Goal: Task Accomplishment & Management: Use online tool/utility

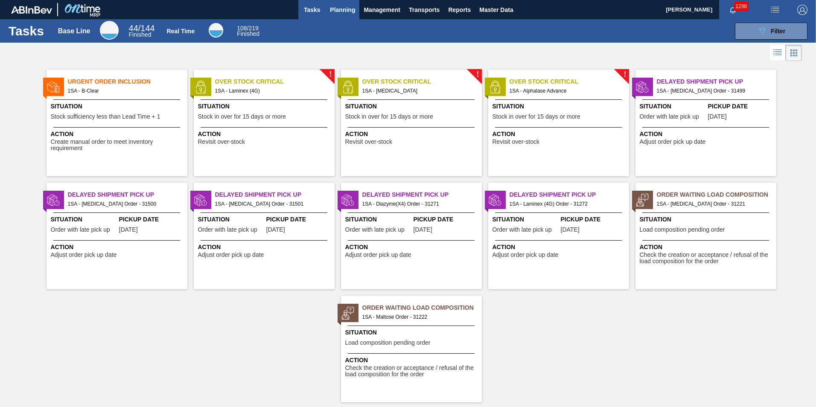
click at [338, 10] on span "Planning" at bounding box center [342, 10] width 25 height 10
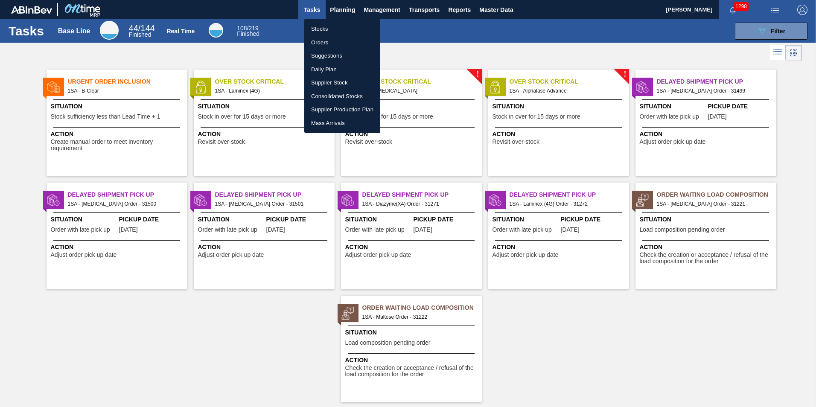
click at [327, 30] on li "Stocks" at bounding box center [342, 29] width 76 height 14
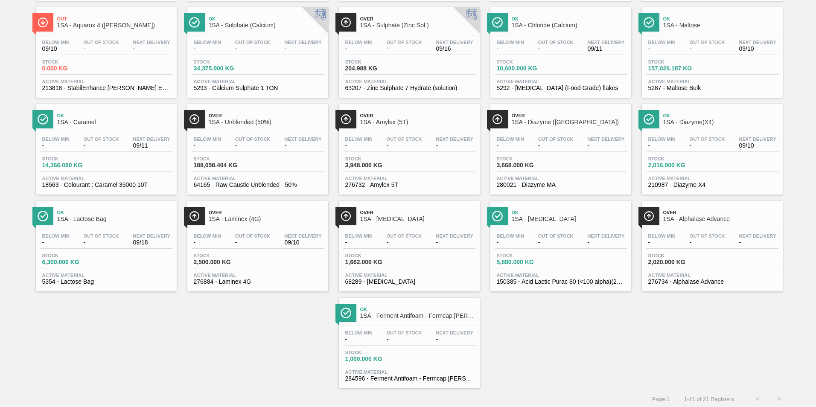
scroll to position [162, 0]
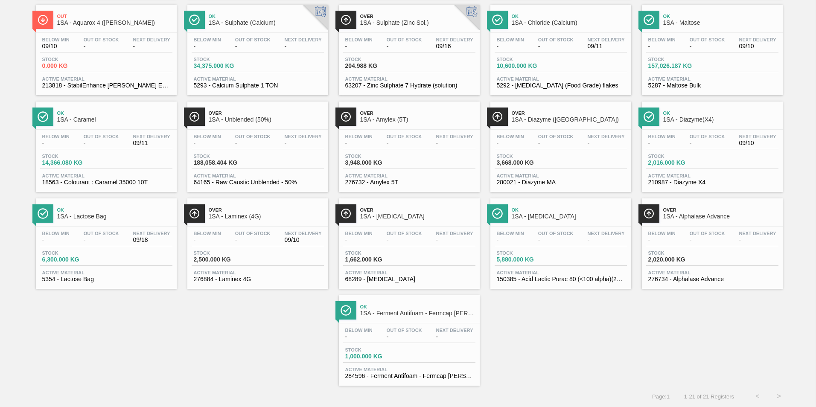
click at [83, 228] on div "Below Min - Out Of Stock - Next Delivery 09/18 Stock 6,300.000 KG Active Materi…" at bounding box center [106, 256] width 141 height 58
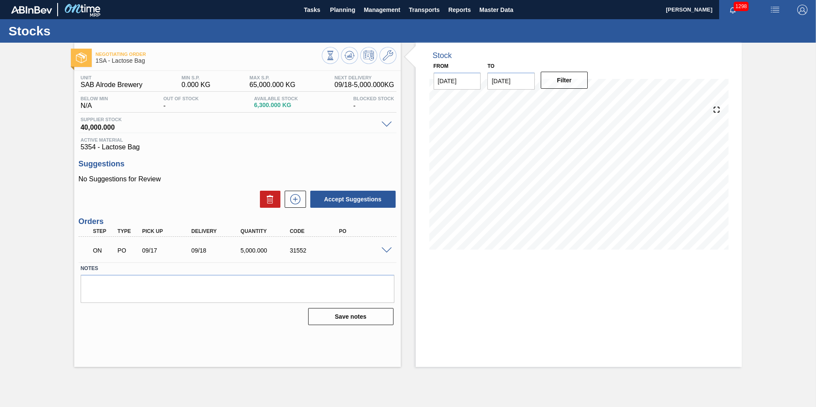
click at [384, 250] on span at bounding box center [387, 251] width 10 height 6
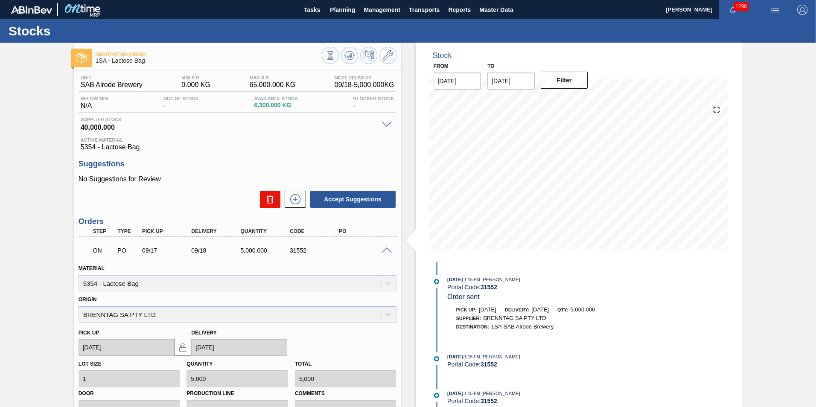
click at [268, 197] on icon at bounding box center [270, 196] width 6 height 1
click at [90, 251] on div "ON" at bounding box center [100, 250] width 25 height 19
click at [96, 252] on p "ON" at bounding box center [103, 250] width 21 height 7
click at [387, 251] on span at bounding box center [387, 251] width 10 height 6
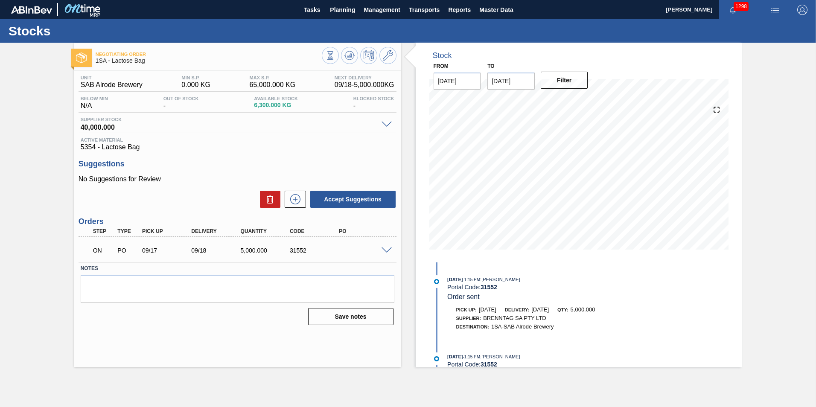
click at [86, 250] on span at bounding box center [85, 249] width 12 height 17
click at [303, 252] on div "31552" at bounding box center [315, 250] width 55 height 7
click at [293, 199] on icon at bounding box center [296, 199] width 14 height 10
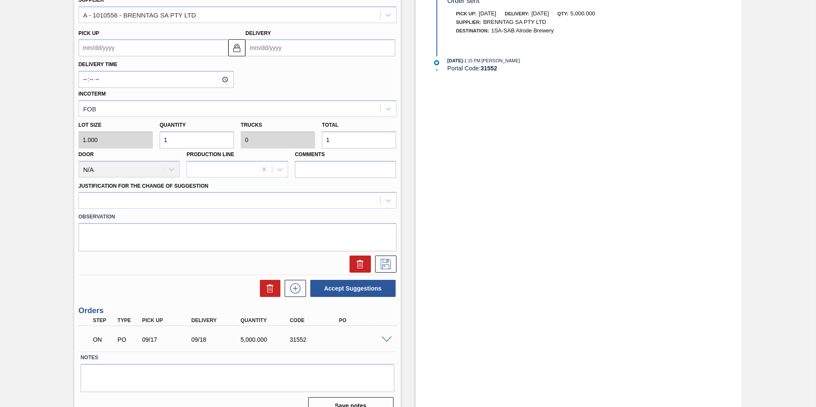
scroll to position [311, 0]
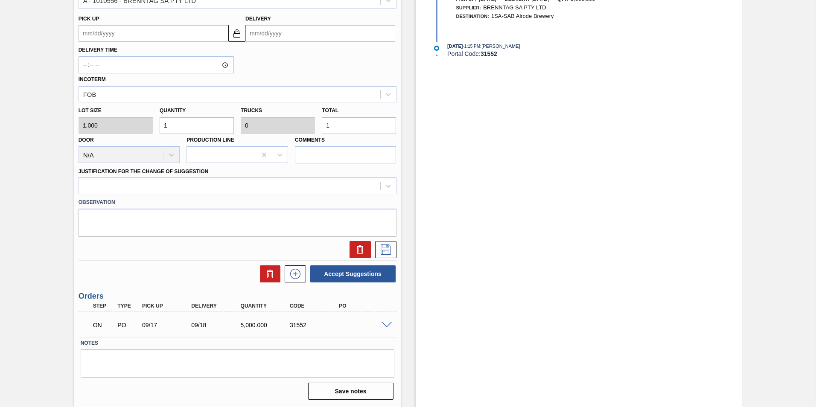
click at [385, 327] on span at bounding box center [387, 325] width 10 height 6
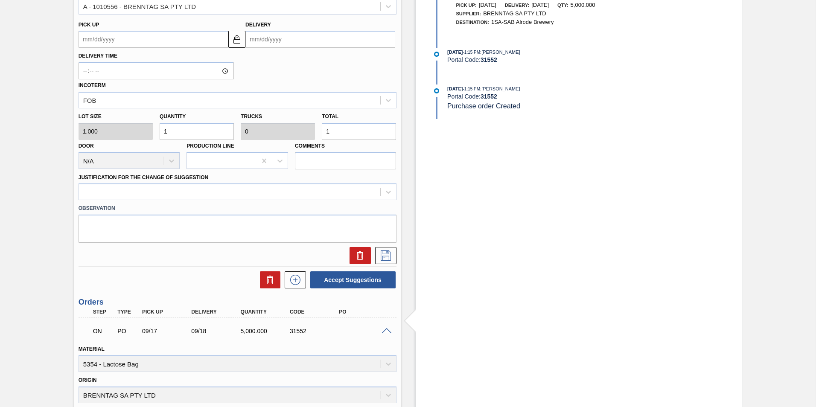
scroll to position [347, 0]
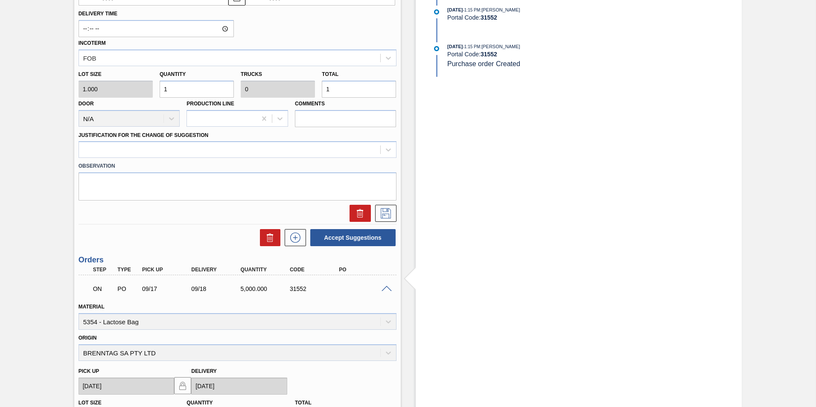
click at [98, 288] on p "ON" at bounding box center [103, 289] width 21 height 7
click at [123, 289] on div "PO" at bounding box center [128, 289] width 26 height 7
click at [149, 289] on div "09/17" at bounding box center [167, 289] width 55 height 7
click at [208, 290] on div "09/18" at bounding box center [216, 289] width 55 height 7
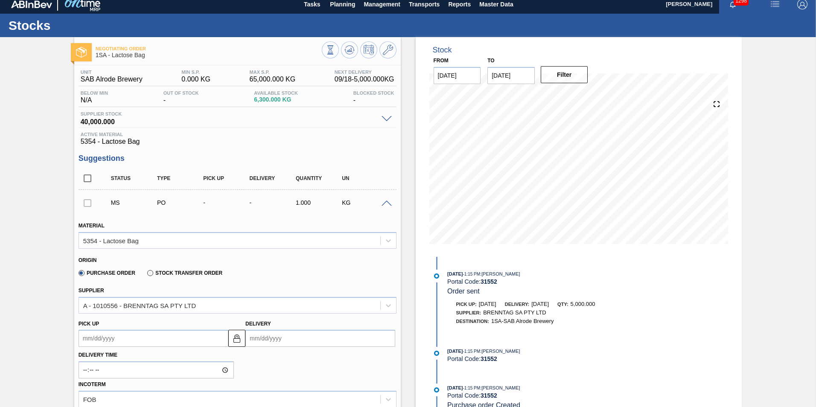
scroll to position [0, 0]
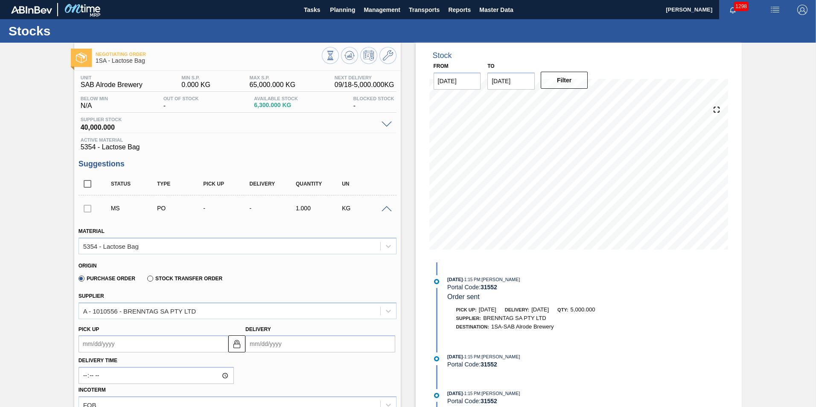
click at [386, 209] on span at bounding box center [387, 209] width 10 height 6
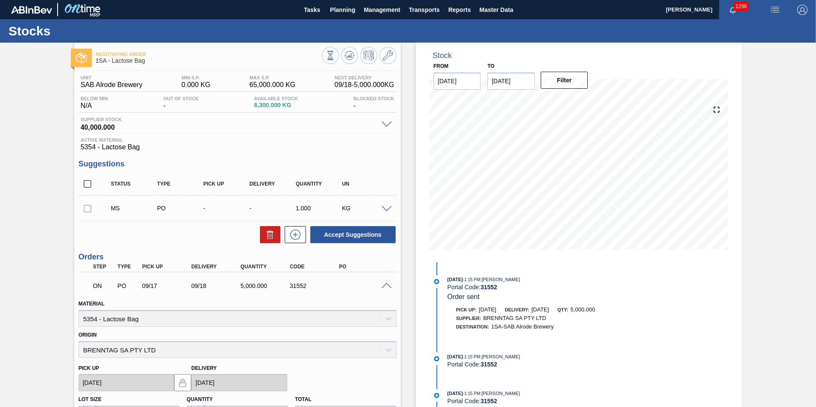
click at [390, 288] on span at bounding box center [387, 286] width 10 height 6
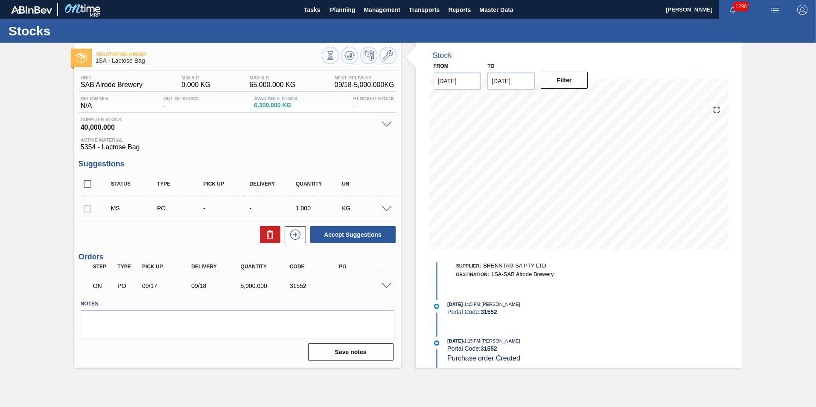
scroll to position [56, 0]
click at [269, 238] on icon at bounding box center [270, 235] width 10 height 10
click at [88, 184] on input "checkbox" at bounding box center [88, 184] width 18 height 18
click at [84, 182] on input "checkbox" at bounding box center [88, 184] width 18 height 18
checkbox input "false"
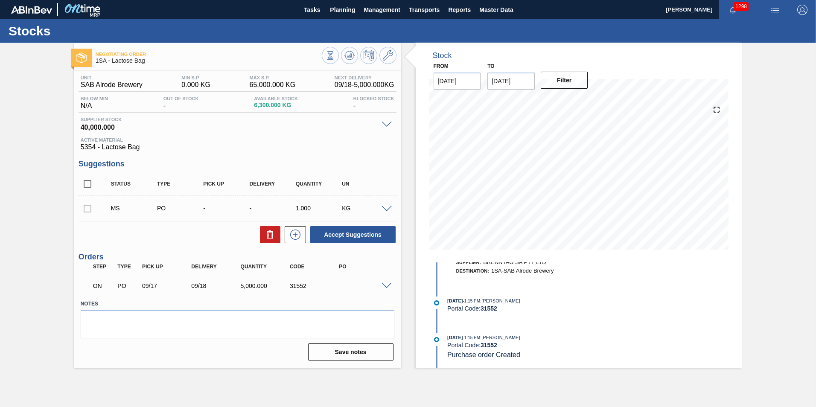
click at [307, 284] on div "31552" at bounding box center [315, 286] width 55 height 7
click at [161, 285] on div "09/17" at bounding box center [167, 286] width 55 height 7
click at [85, 283] on span at bounding box center [85, 285] width 12 height 17
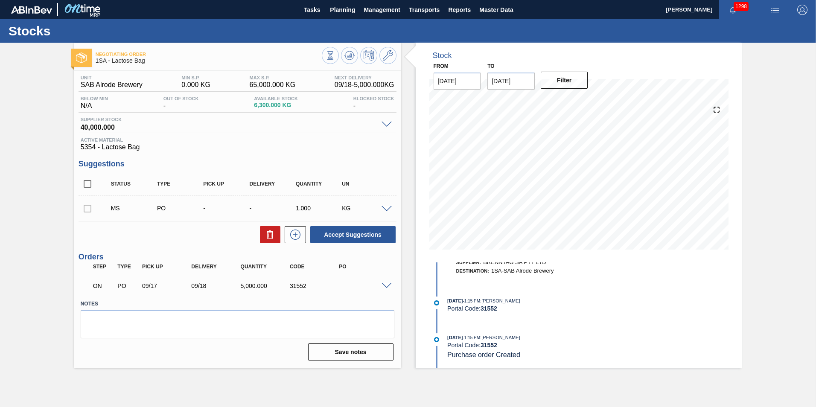
click at [85, 283] on span at bounding box center [85, 285] width 12 height 17
click at [388, 286] on span at bounding box center [387, 286] width 10 height 6
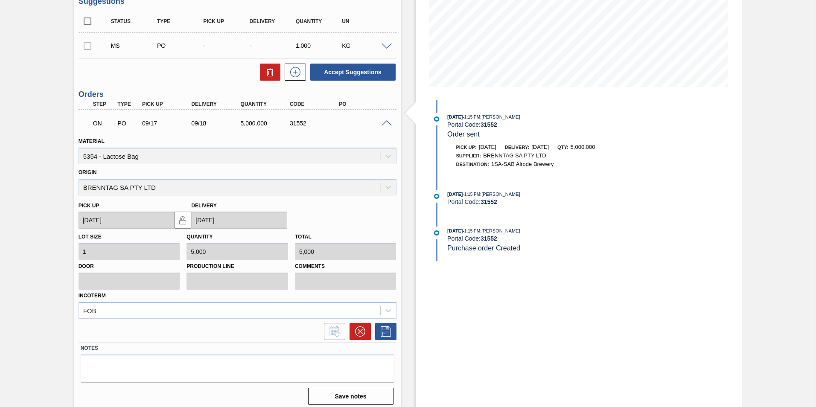
scroll to position [168, 0]
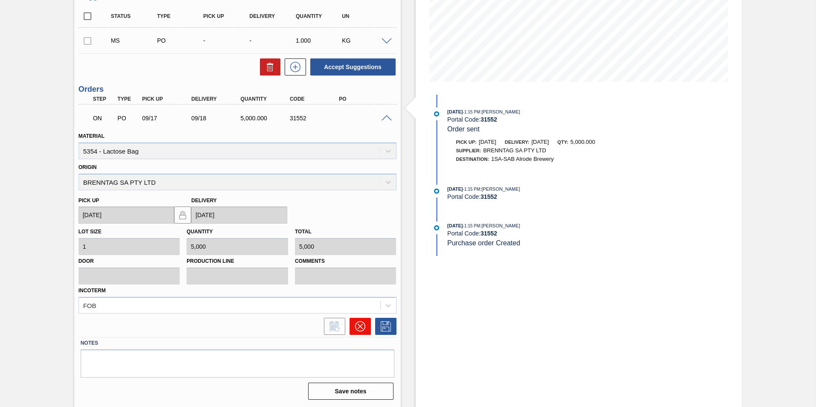
click at [359, 327] on icon at bounding box center [359, 326] width 5 height 5
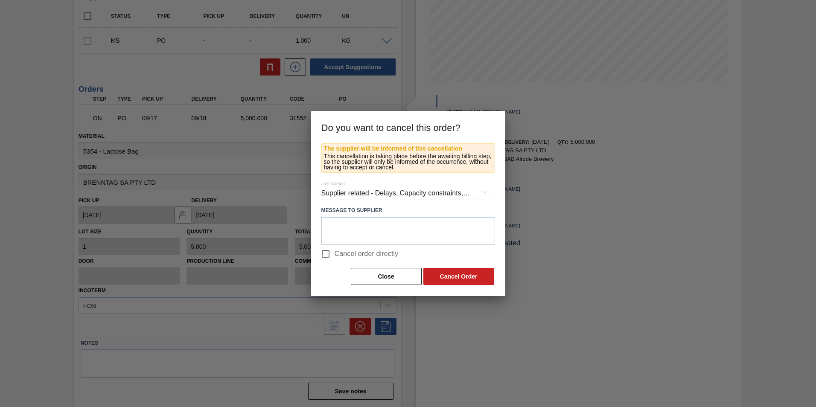
click at [326, 252] on input "Cancel order directly" at bounding box center [326, 254] width 18 height 18
checkbox input "true"
click at [462, 277] on button "Cancel Order" at bounding box center [458, 276] width 71 height 17
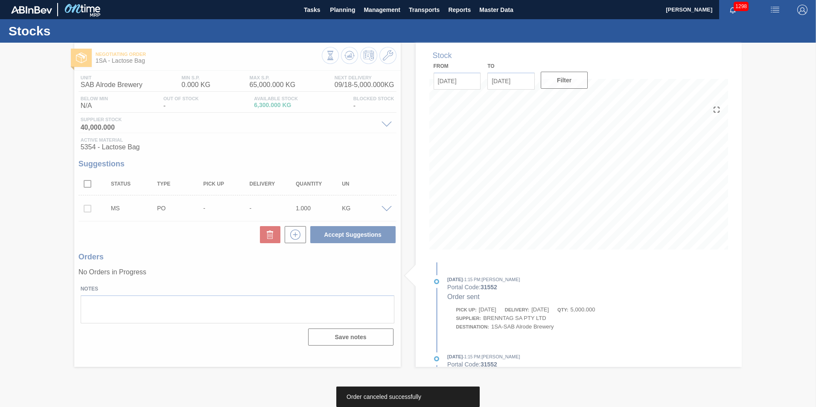
scroll to position [0, 0]
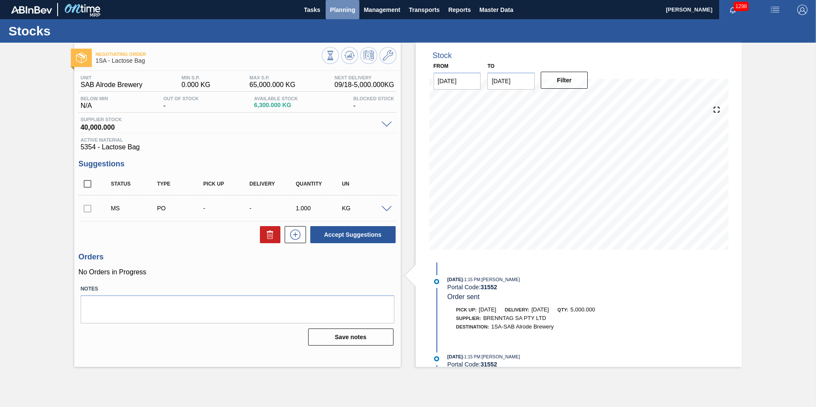
click at [341, 8] on span "Planning" at bounding box center [342, 10] width 25 height 10
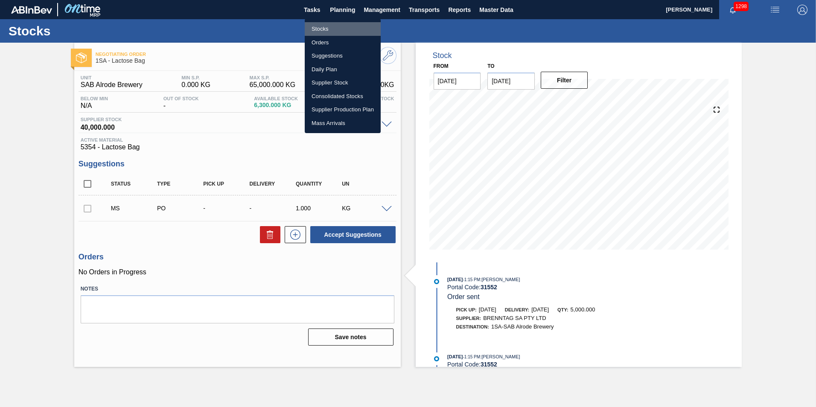
click at [320, 26] on li "Stocks" at bounding box center [343, 29] width 76 height 14
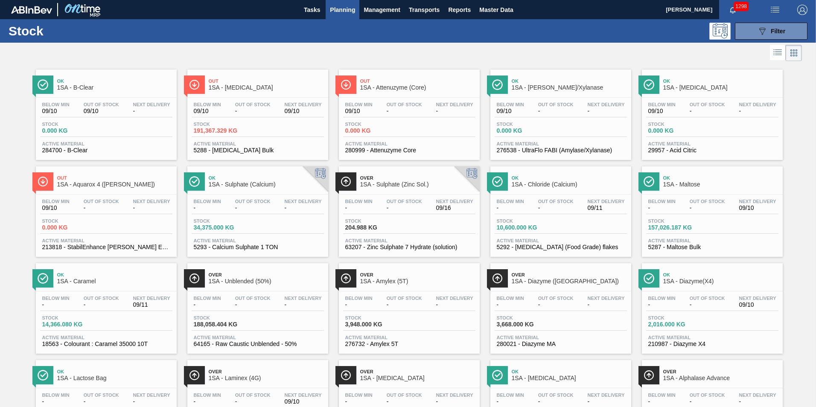
scroll to position [162, 0]
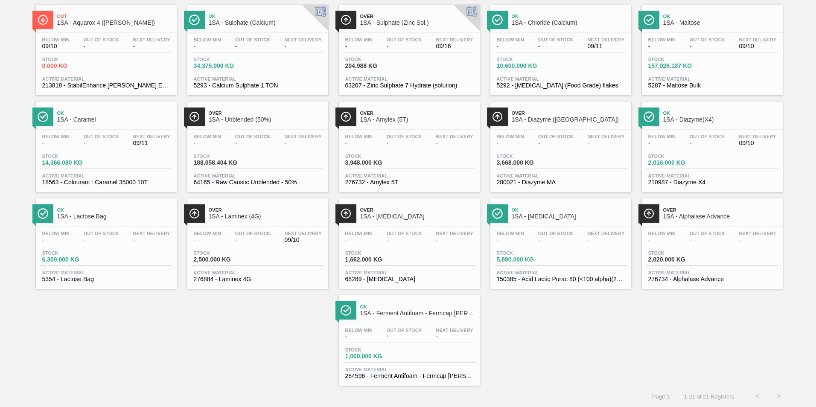
click at [88, 220] on div "Ok 1SA - Lactose Bag" at bounding box center [114, 213] width 115 height 19
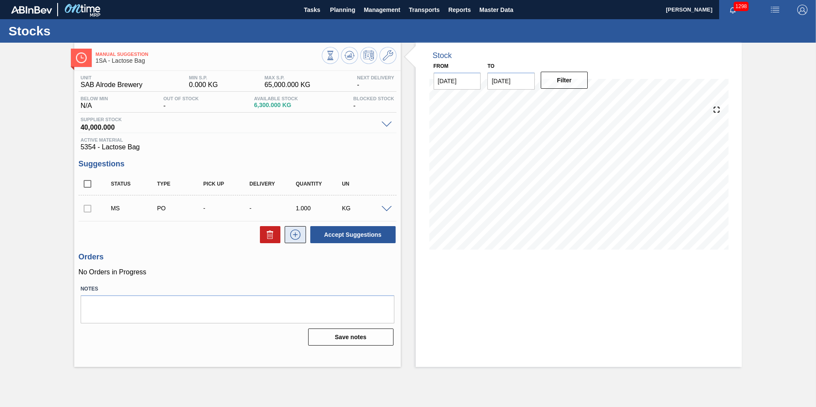
click at [295, 237] on icon at bounding box center [296, 235] width 14 height 10
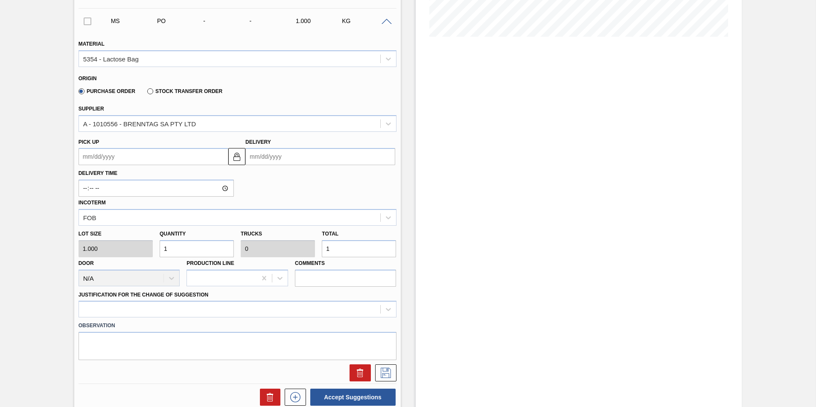
scroll to position [213, 0]
click at [388, 120] on icon at bounding box center [388, 123] width 9 height 9
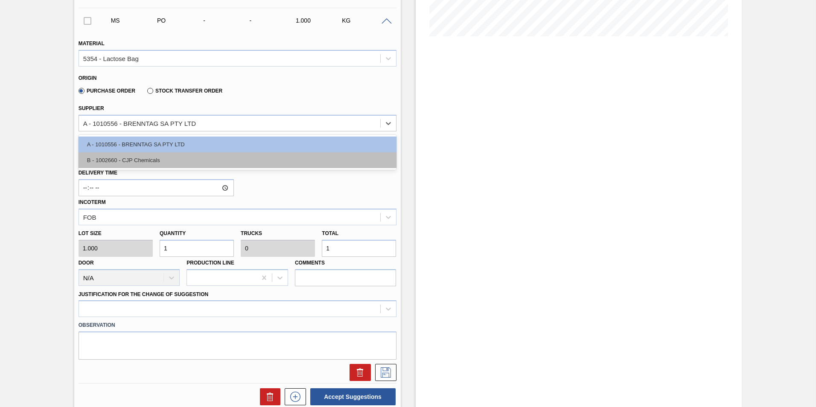
click at [140, 158] on div "B - 1002660 - CJP Chemicals" at bounding box center [238, 160] width 318 height 16
type input "0.001"
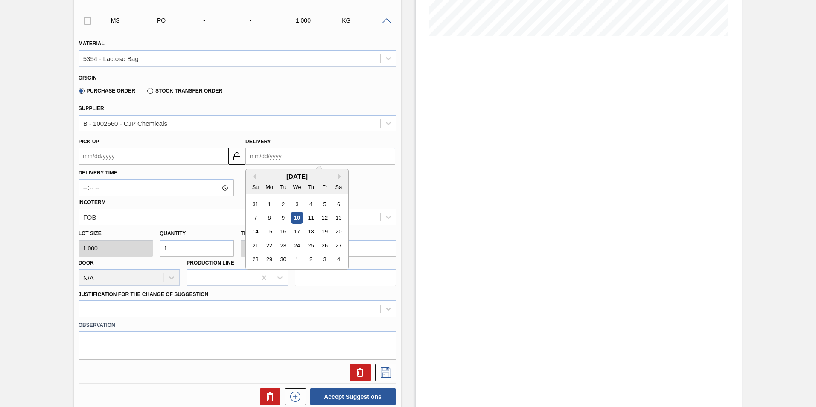
click at [270, 160] on input "Delivery" at bounding box center [320, 156] width 150 height 17
click at [310, 230] on div "18" at bounding box center [311, 232] width 12 height 12
type up3244402390 "[DATE]"
type input "[DATE]"
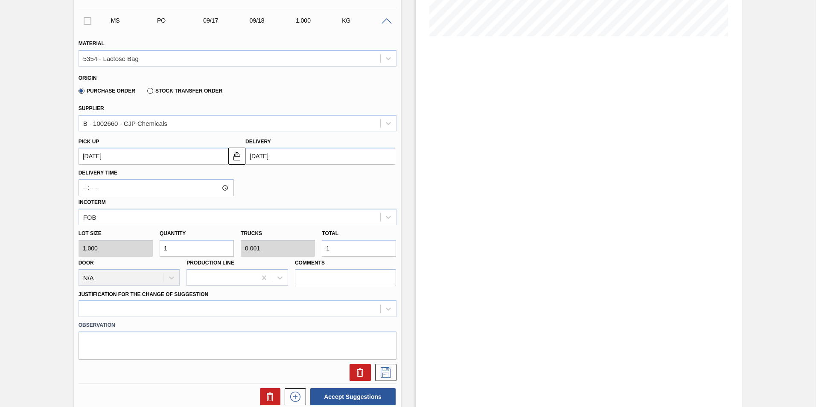
click at [344, 249] on input "1" at bounding box center [359, 248] width 74 height 17
type input "0"
type input "5"
type input "0.005"
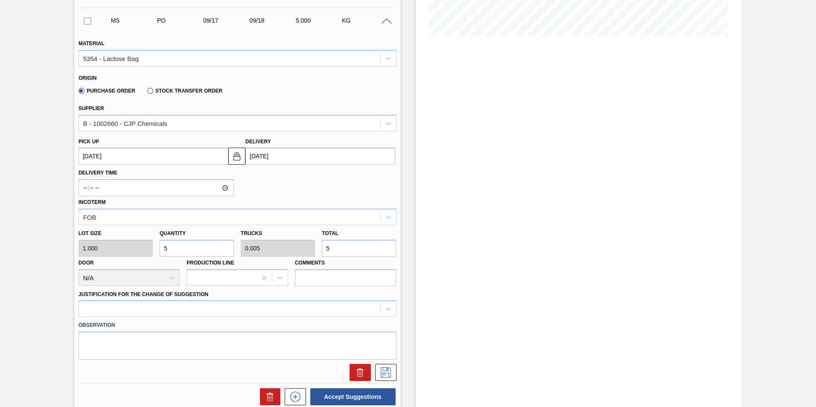
type input "5,000"
type input "5"
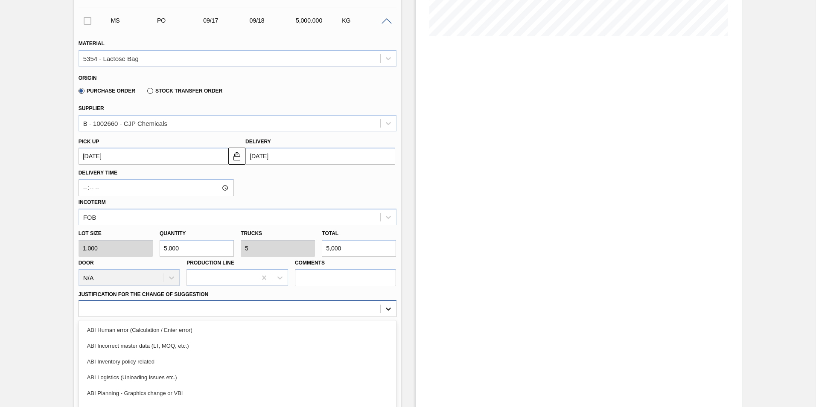
scroll to position [258, 0]
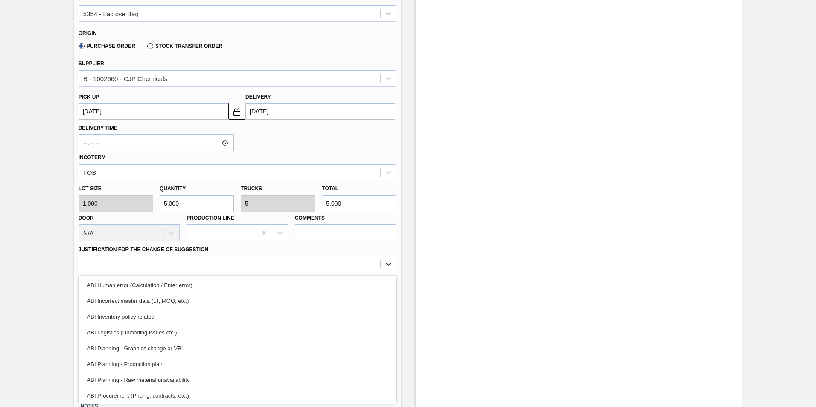
click at [387, 272] on div "option ABI Human error (Calculation / Enter error) focused, 1 of 18. 18 results…" at bounding box center [238, 264] width 318 height 17
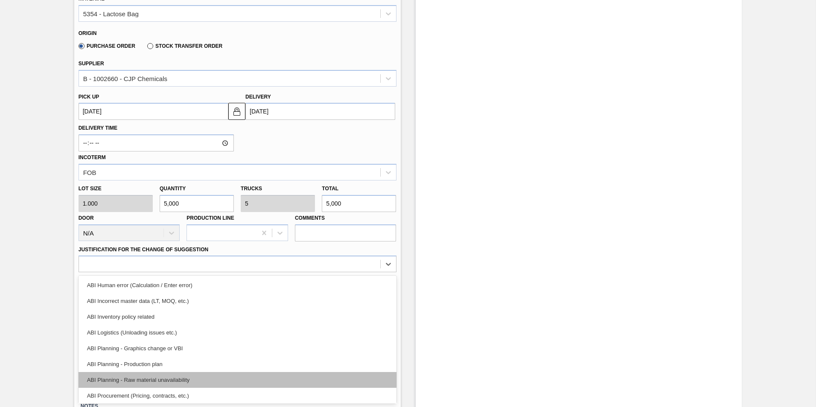
click at [160, 379] on div "ABI Planning - Raw material unavailability" at bounding box center [238, 380] width 318 height 16
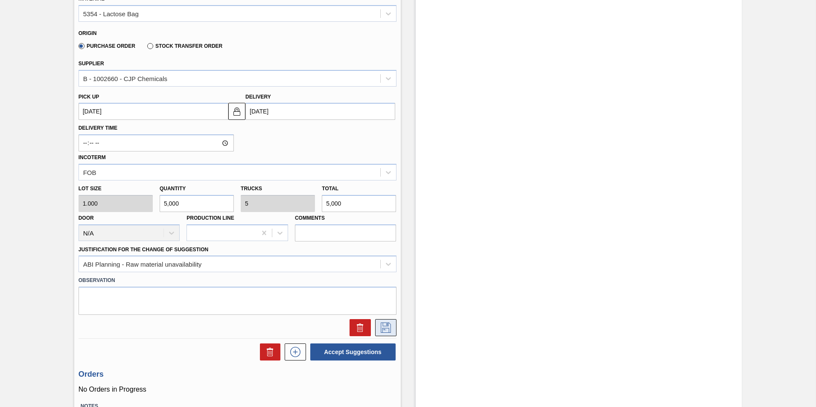
click at [384, 328] on icon at bounding box center [386, 328] width 10 height 10
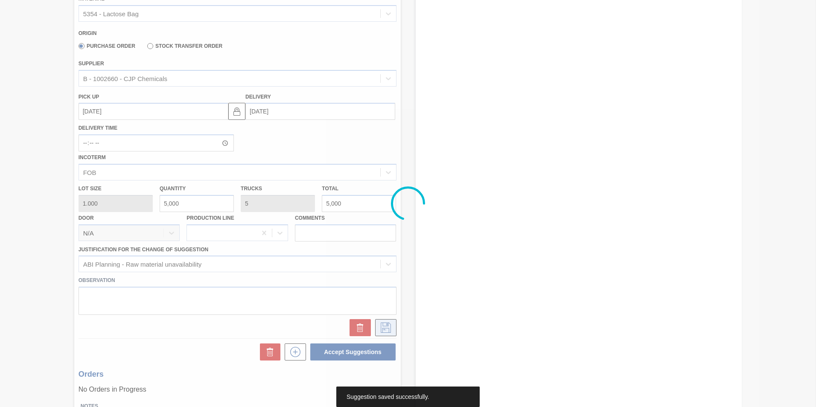
scroll to position [0, 0]
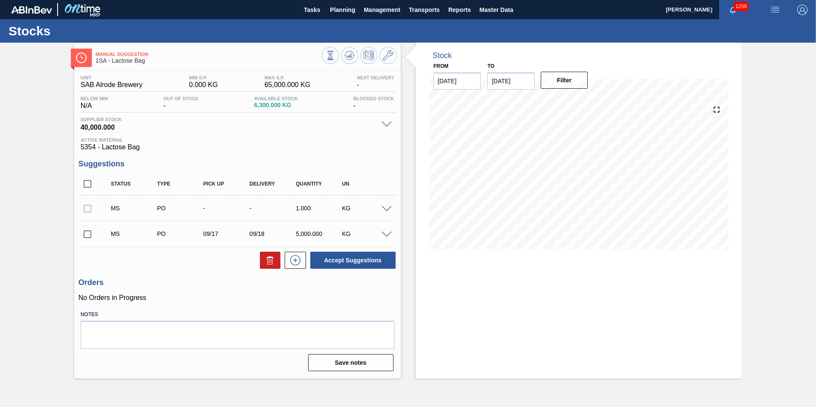
click at [90, 235] on input "checkbox" at bounding box center [88, 234] width 18 height 18
click at [386, 232] on span at bounding box center [387, 235] width 10 height 6
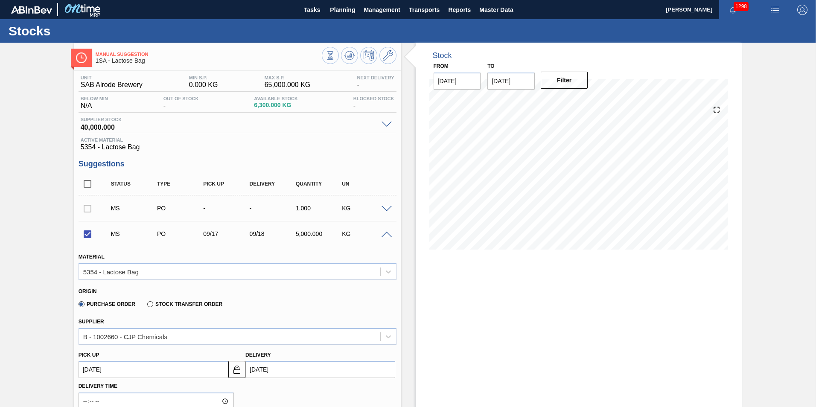
click at [386, 232] on span at bounding box center [387, 235] width 10 height 6
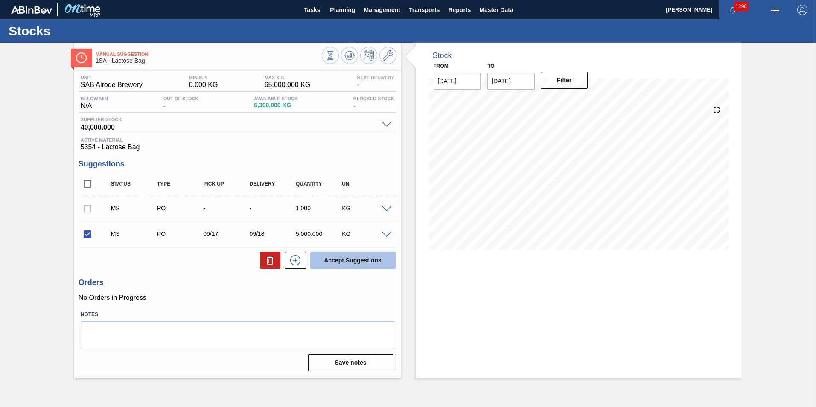
click at [348, 260] on button "Accept Suggestions" at bounding box center [352, 260] width 85 height 17
checkbox input "false"
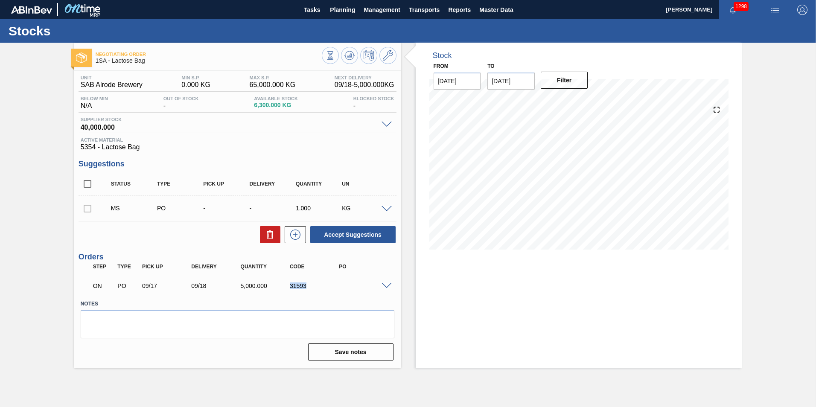
drag, startPoint x: 306, startPoint y: 286, endPoint x: 284, endPoint y: 286, distance: 22.2
click at [284, 286] on div "31593" at bounding box center [308, 286] width 49 height 7
copy div "31593"
